Goal: Task Accomplishment & Management: Use online tool/utility

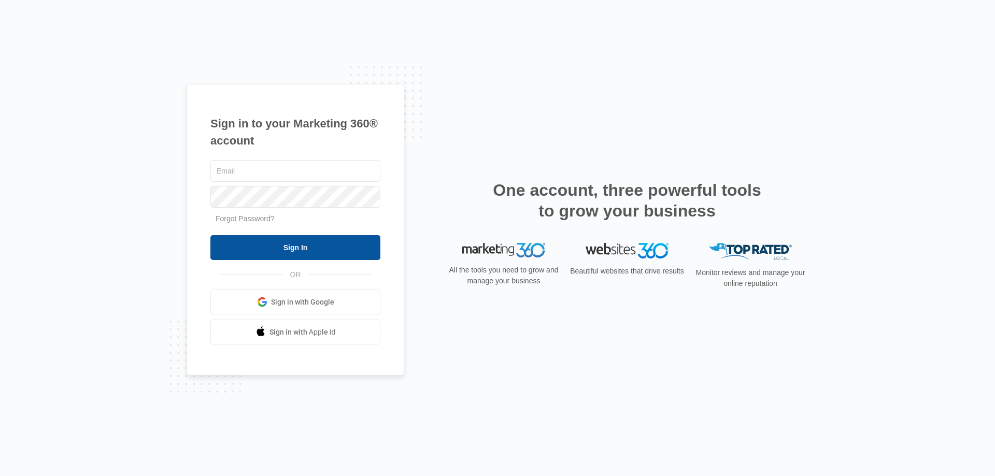
type input "[EMAIL_ADDRESS][DOMAIN_NAME]"
click at [306, 242] on input "Sign In" at bounding box center [295, 247] width 170 height 25
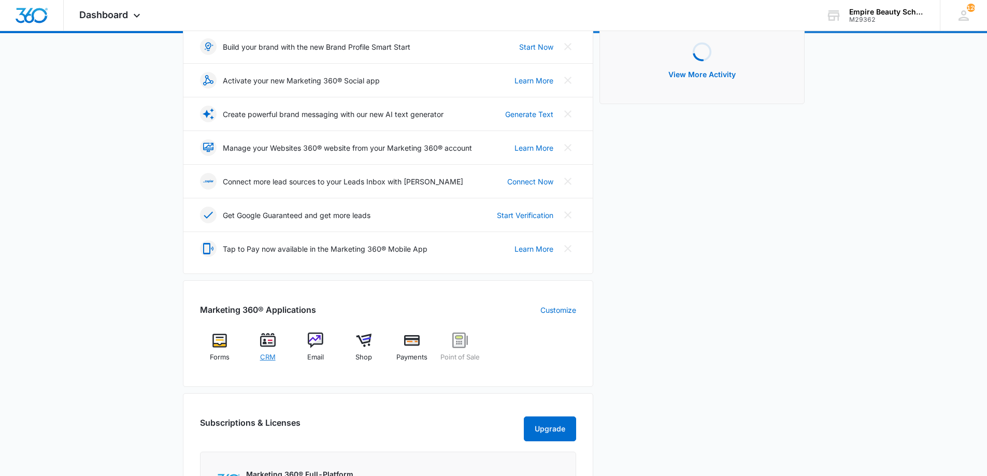
click at [266, 341] on img at bounding box center [268, 341] width 16 height 16
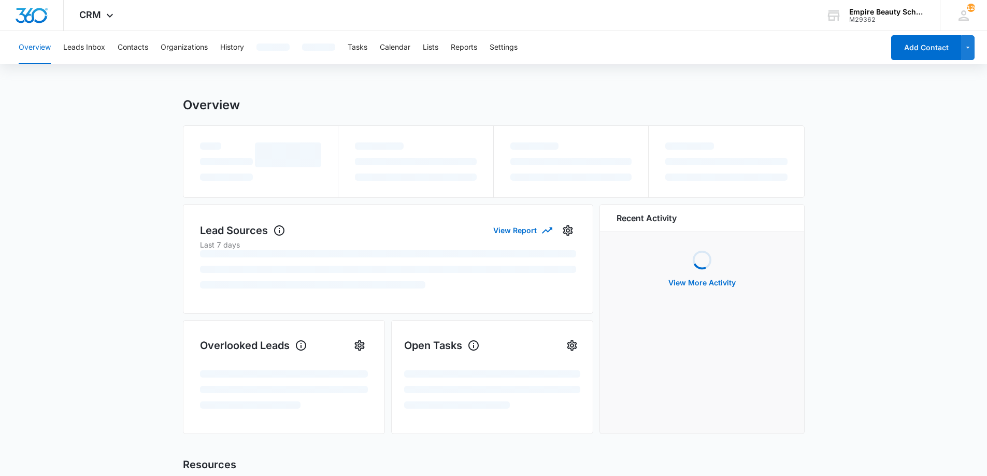
scroll to position [1, 0]
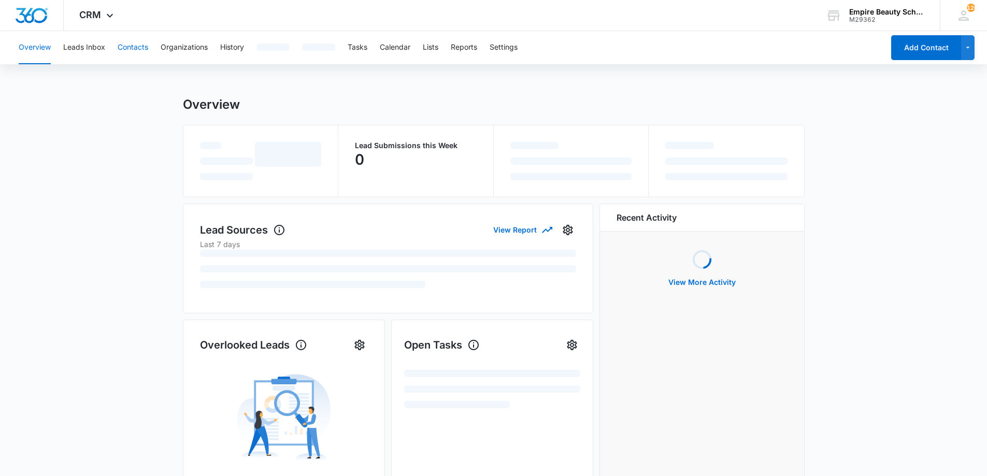
click at [127, 49] on button "Contacts" at bounding box center [133, 47] width 31 height 33
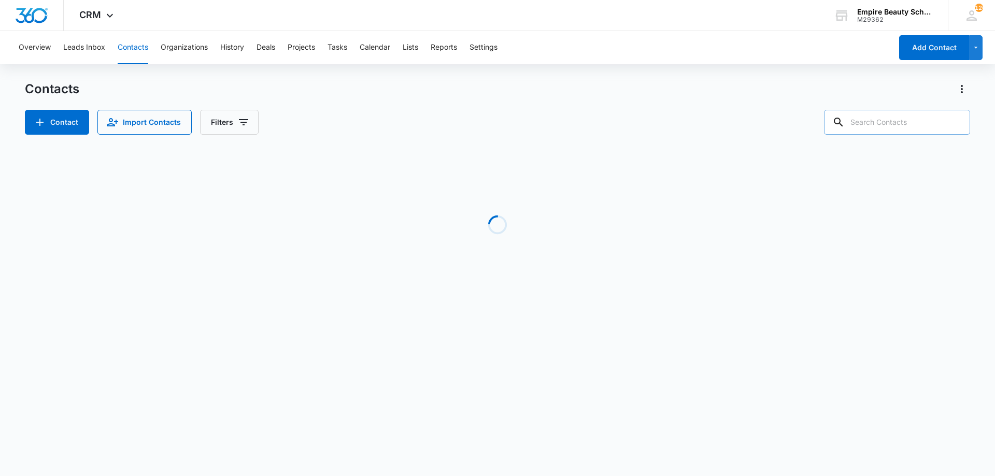
click at [929, 119] on input "text" at bounding box center [897, 122] width 146 height 25
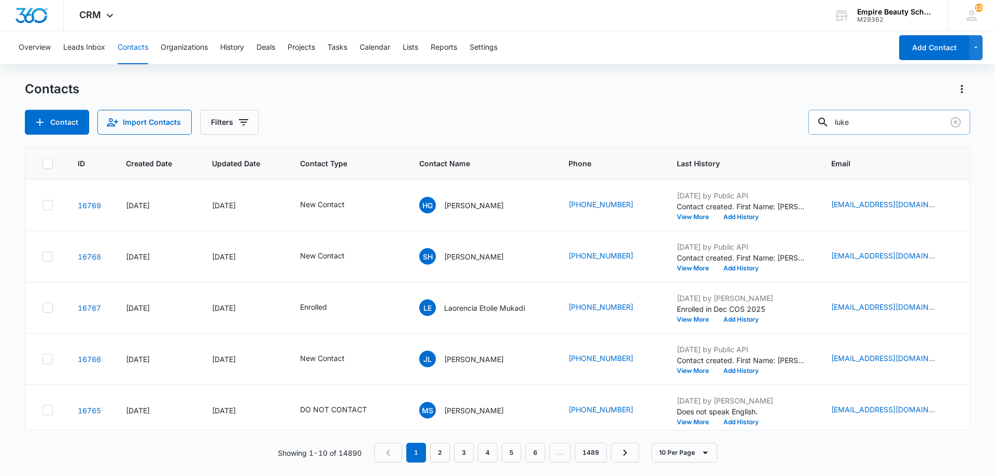
type input "luke"
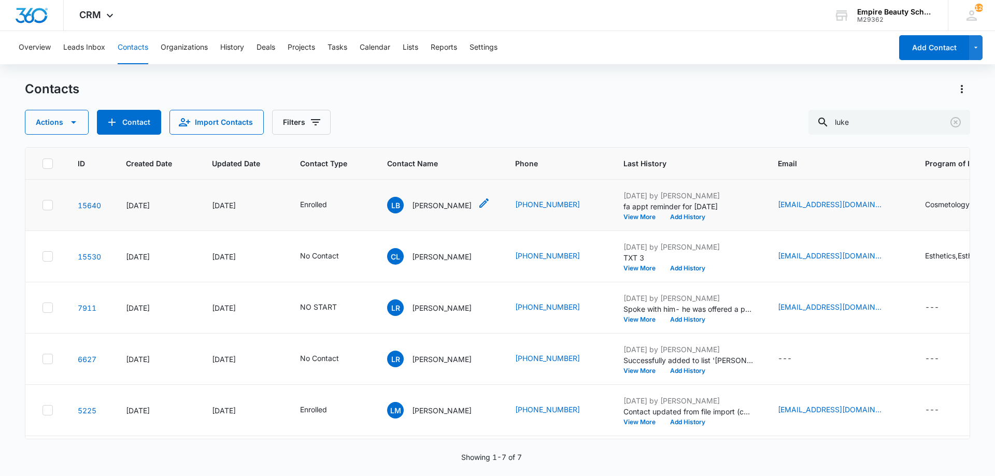
click at [430, 207] on p "[PERSON_NAME]" at bounding box center [442, 205] width 60 height 11
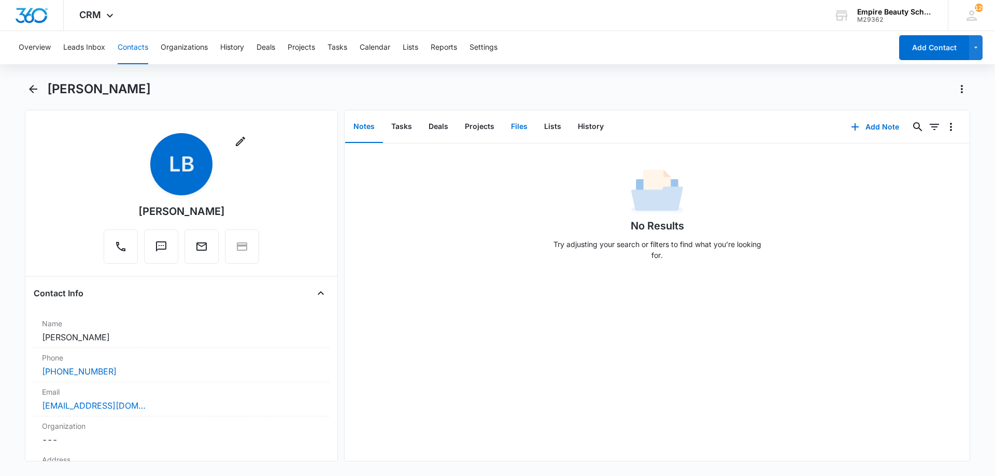
click at [528, 126] on button "Files" at bounding box center [519, 127] width 33 height 32
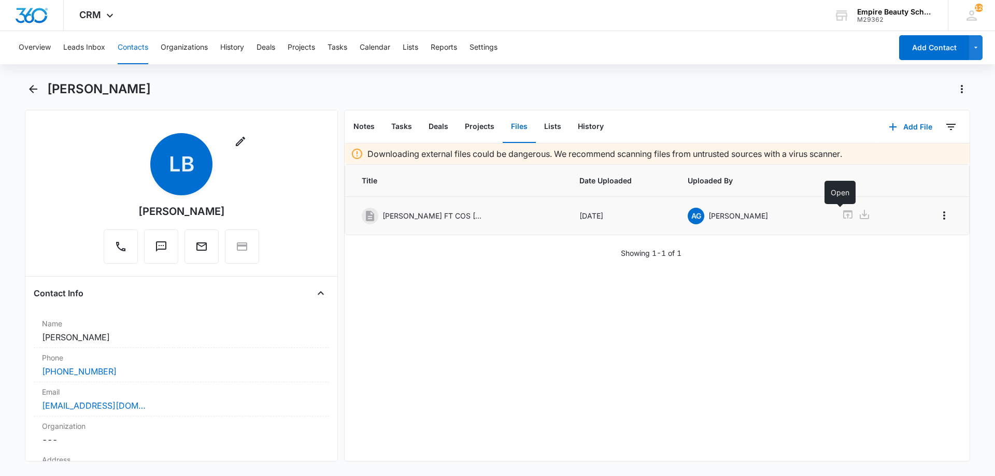
click at [842, 219] on icon at bounding box center [848, 214] width 12 height 12
click at [905, 125] on button "Add File" at bounding box center [911, 127] width 64 height 25
click at [908, 157] on div "Upload Files" at bounding box center [896, 160] width 41 height 7
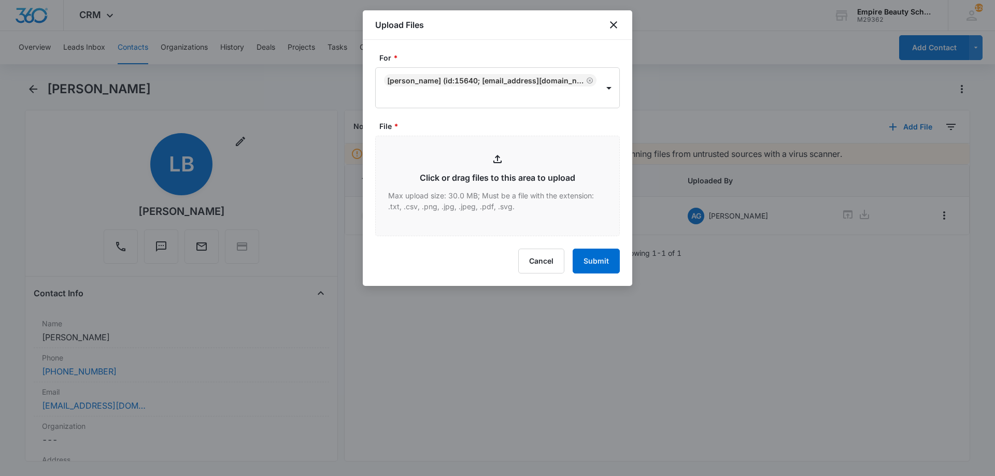
type input "C:\fakepath\[PERSON_NAME] FT COS [DATE].pdf"
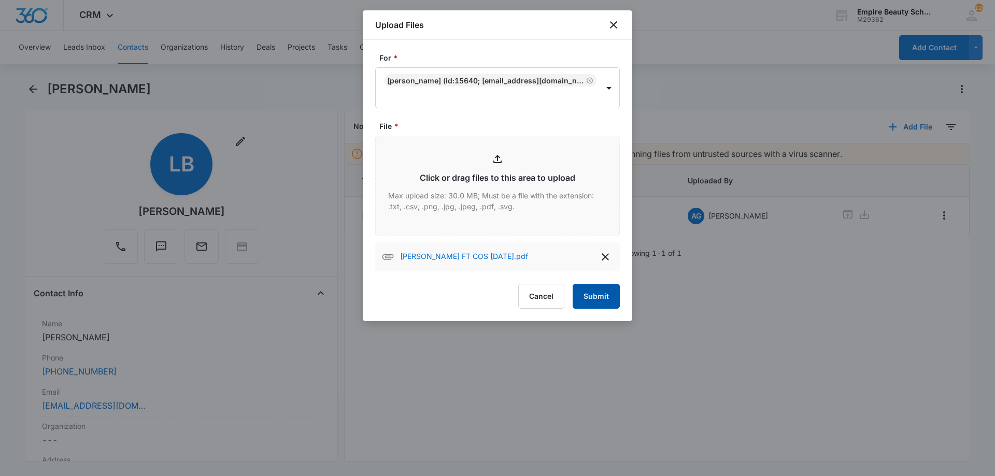
click at [605, 300] on button "Submit" at bounding box center [596, 296] width 47 height 25
